Goal: Navigation & Orientation: Find specific page/section

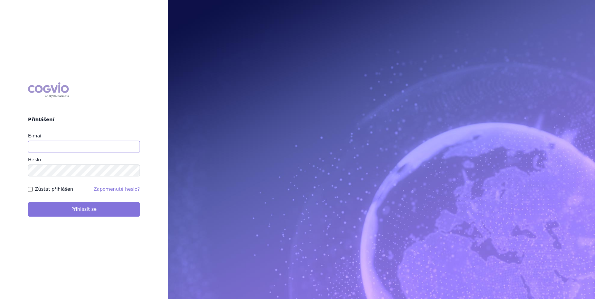
type input "[PERSON_NAME][EMAIL_ADDRESS][DOMAIN_NAME]"
click at [77, 210] on button "Přihlásit se" at bounding box center [84, 209] width 112 height 15
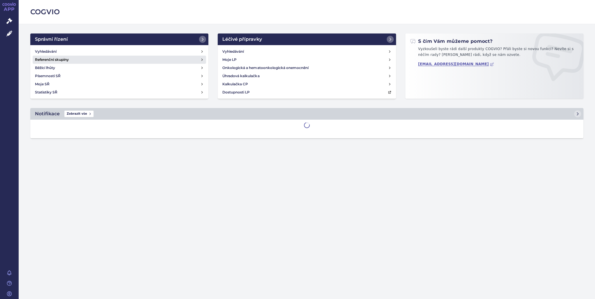
click at [71, 56] on link "Referenční skupiny" at bounding box center [120, 60] width 174 height 8
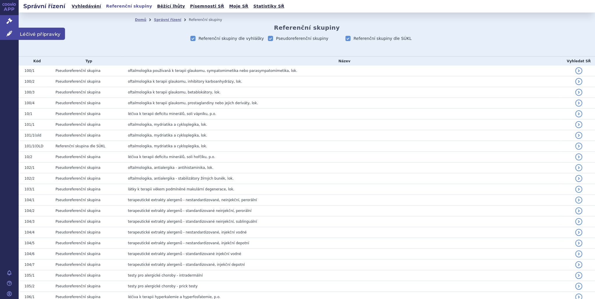
click at [29, 35] on span "Léčivé přípravky" at bounding box center [42, 34] width 46 height 12
